Goal: Information Seeking & Learning: Learn about a topic

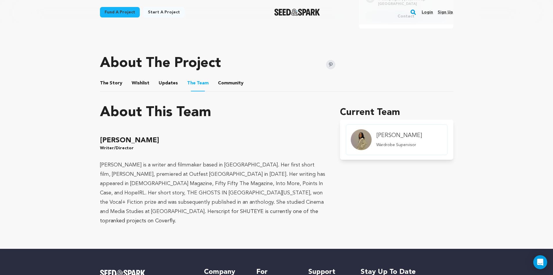
scroll to position [291, 0]
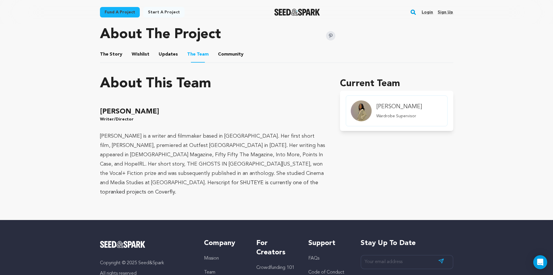
click at [112, 49] on button "The Story" at bounding box center [111, 56] width 14 height 14
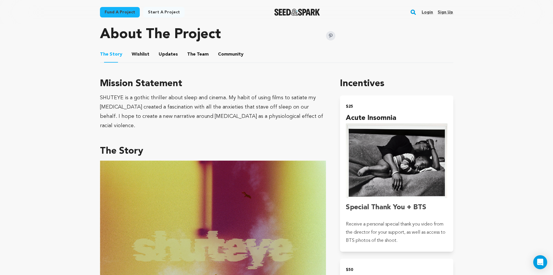
click at [140, 103] on div "SHUTEYE is a gothic thriller about sleep and cinema. My habit of using films to…" at bounding box center [213, 111] width 226 height 37
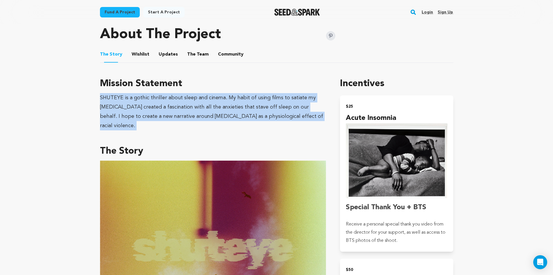
click at [140, 103] on div "SHUTEYE is a gothic thriller about sleep and cinema. My habit of using films to…" at bounding box center [213, 111] width 226 height 37
copy div "SHUTEYE is a gothic thriller about sleep and cinema. My habit of using films to…"
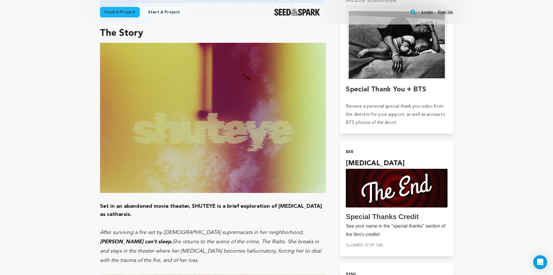
scroll to position [465, 0]
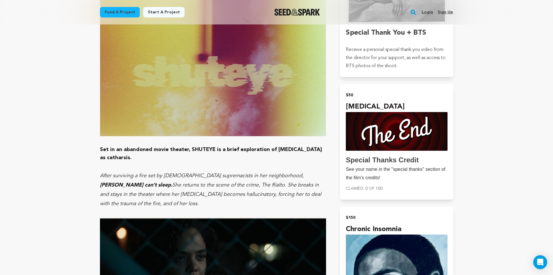
click at [171, 182] on em "She returns to the scene of the crime, The Rialto. She breaks in and stays in t…" at bounding box center [210, 194] width 221 height 24
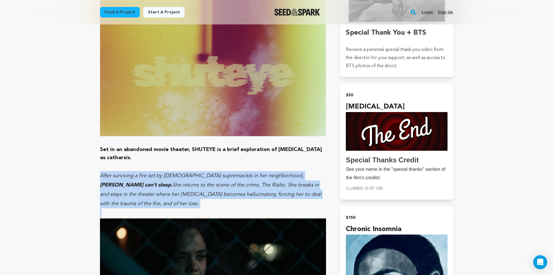
click at [171, 182] on em "She returns to the scene of the crime, The Rialto. She breaks in and stays in t…" at bounding box center [210, 194] width 221 height 24
copy p "After surviving a fire set by [DEMOGRAPHIC_DATA] supremacists in her neighborho…"
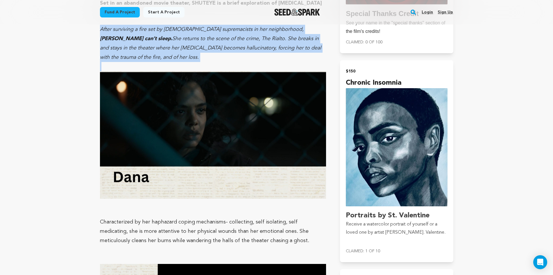
scroll to position [668, 0]
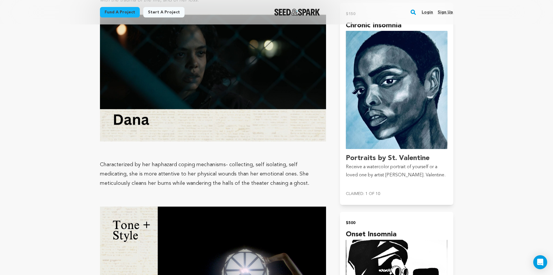
click at [144, 160] on p "Characterized by her haphazard coping mechanisms- collecting, self isolating, s…" at bounding box center [213, 174] width 226 height 28
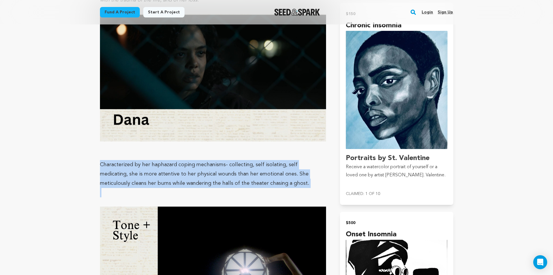
click at [144, 160] on p "Characterized by her haphazard coping mechanisms- collecting, self isolating, s…" at bounding box center [213, 174] width 226 height 28
copy p "Characterized by her haphazard coping mechanisms- collecting, self isolating, s…"
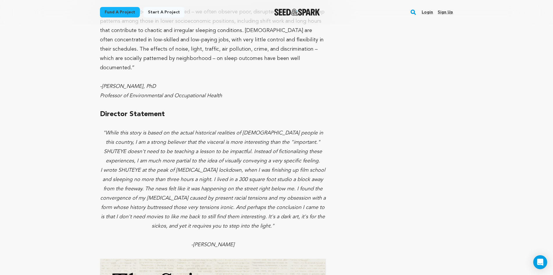
scroll to position [1569, 0]
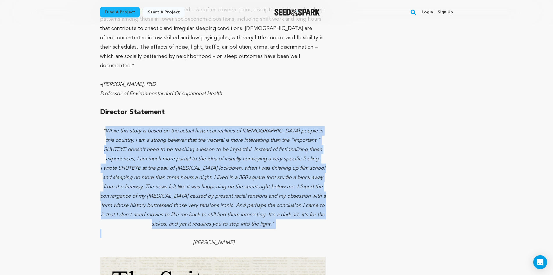
drag, startPoint x: 104, startPoint y: 76, endPoint x: 273, endPoint y: 182, distance: 199.1
copy div "While this story is based on the actual historical realities of [DEMOGRAPHIC_DA…"
